Goal: Navigation & Orientation: Find specific page/section

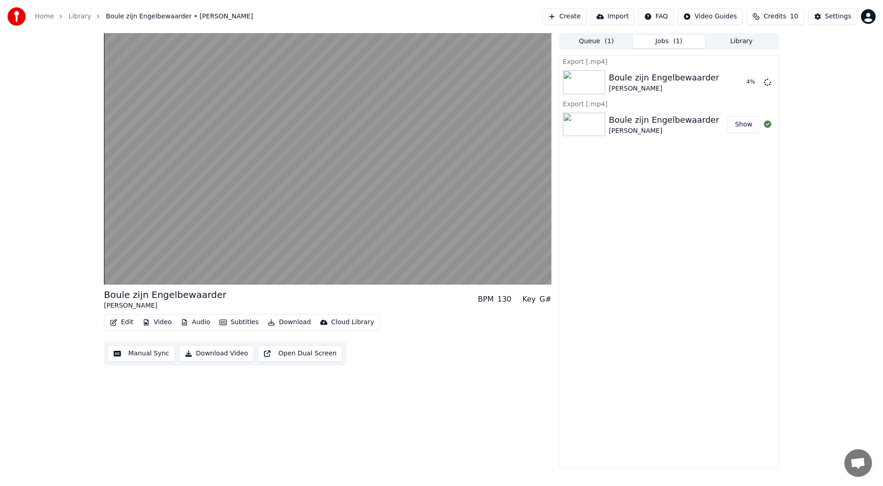
click at [739, 40] on button "Library" at bounding box center [741, 41] width 73 height 13
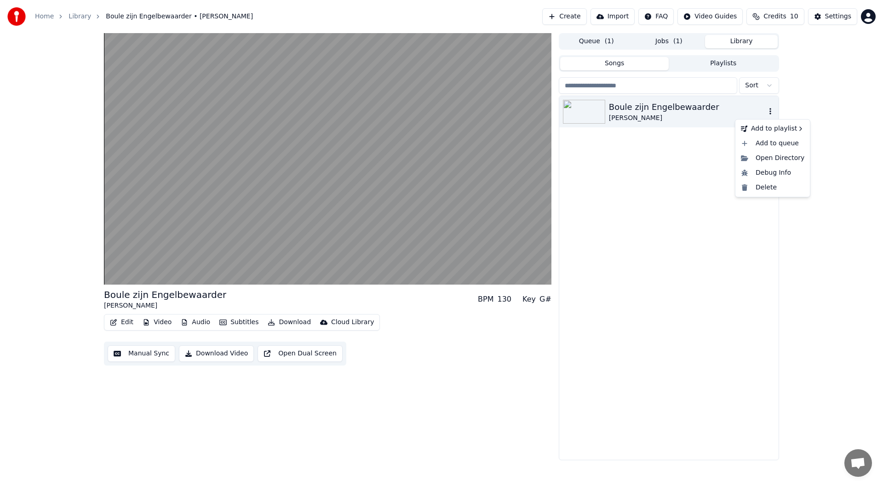
click at [774, 113] on icon "button" at bounding box center [770, 111] width 9 height 7
click at [771, 113] on icon "button" at bounding box center [770, 111] width 9 height 7
click at [769, 172] on div "Debug Info" at bounding box center [772, 173] width 71 height 15
click at [709, 61] on button "Playlists" at bounding box center [723, 63] width 109 height 13
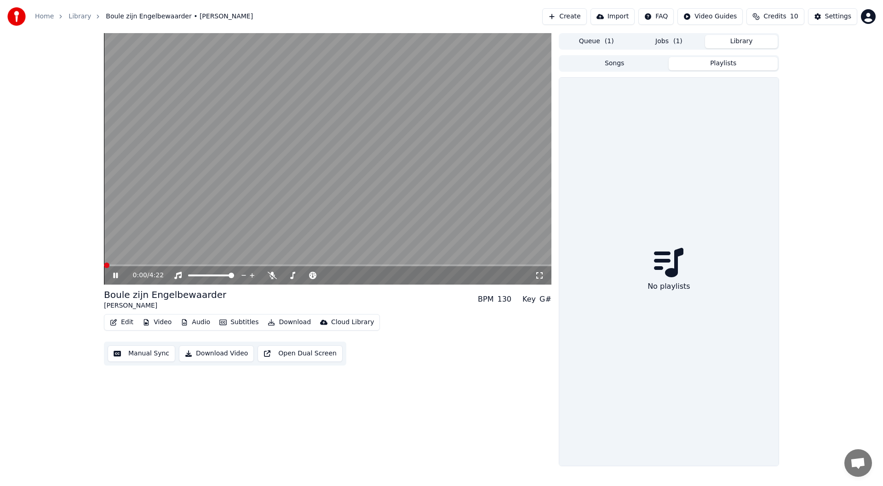
click at [665, 48] on button "Jobs ( 1 )" at bounding box center [669, 41] width 73 height 13
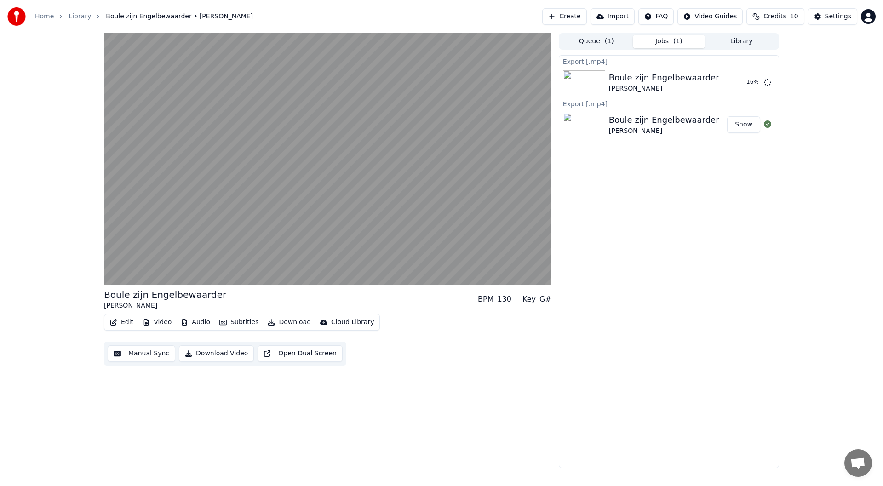
click at [744, 36] on button "Library" at bounding box center [741, 41] width 73 height 13
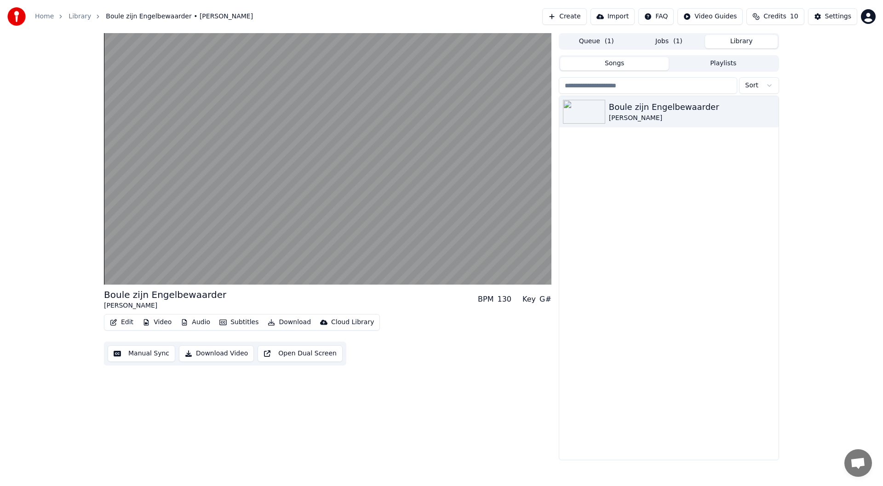
click at [665, 44] on button "Jobs ( 1 )" at bounding box center [669, 41] width 73 height 13
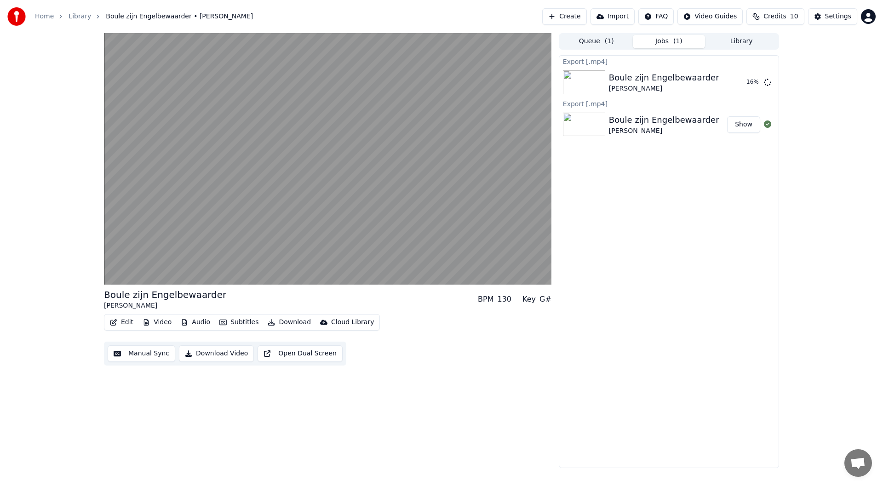
click at [655, 128] on div "[PERSON_NAME]" at bounding box center [664, 131] width 110 height 9
click at [744, 125] on button "Show" at bounding box center [743, 124] width 33 height 17
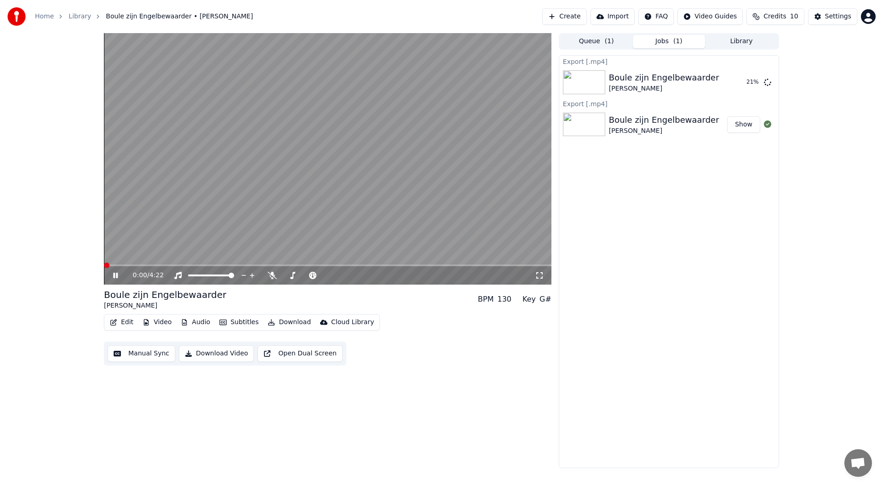
click at [111, 275] on icon at bounding box center [122, 275] width 22 height 7
click at [746, 129] on button "Show" at bounding box center [743, 124] width 33 height 17
